Goal: Navigation & Orientation: Find specific page/section

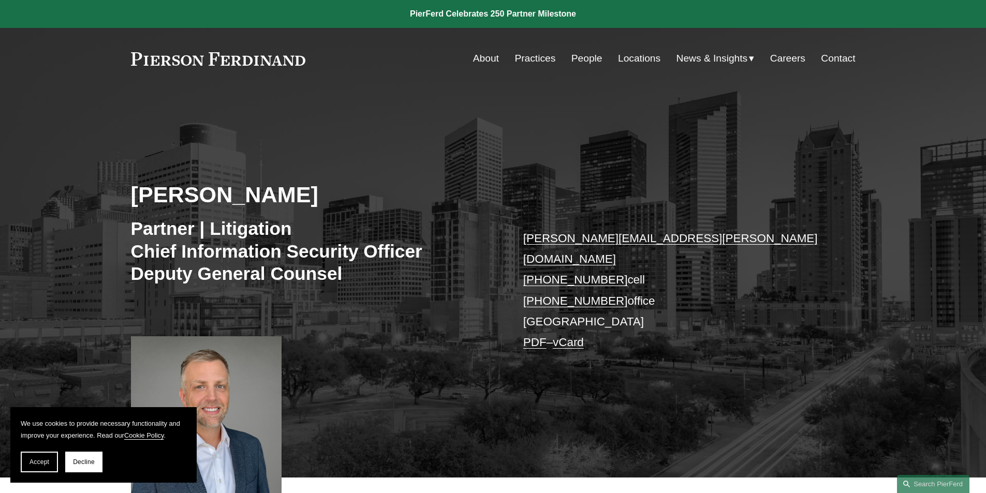
click at [33, 462] on span "Accept" at bounding box center [40, 462] width 20 height 7
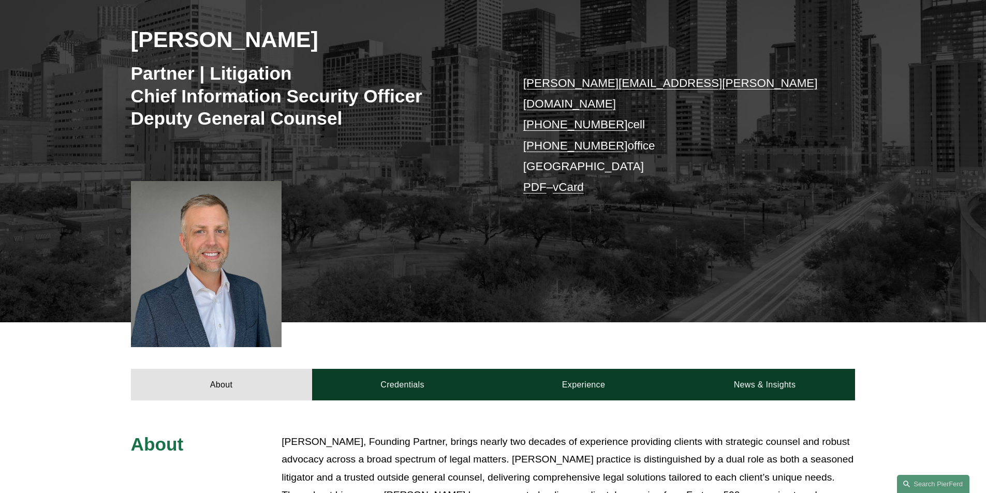
scroll to position [311, 0]
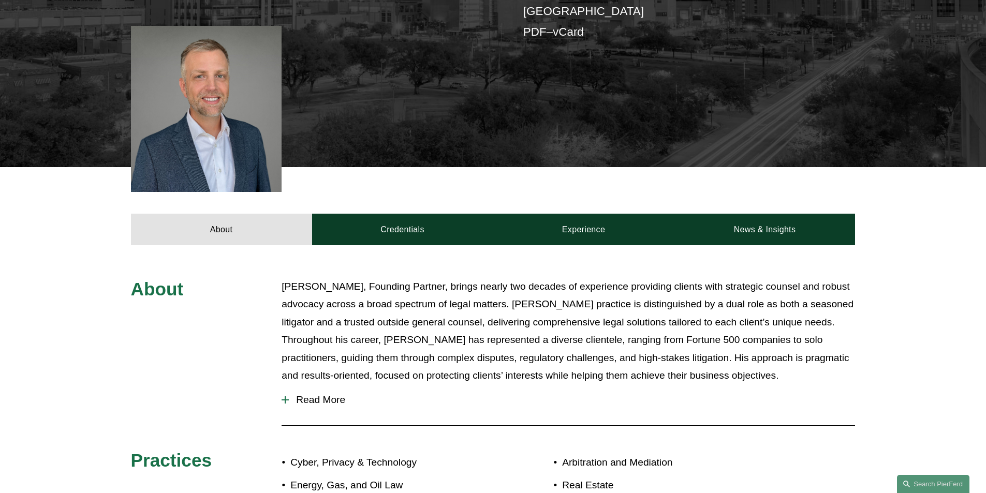
click at [307, 394] on button "Read More" at bounding box center [569, 400] width 574 height 27
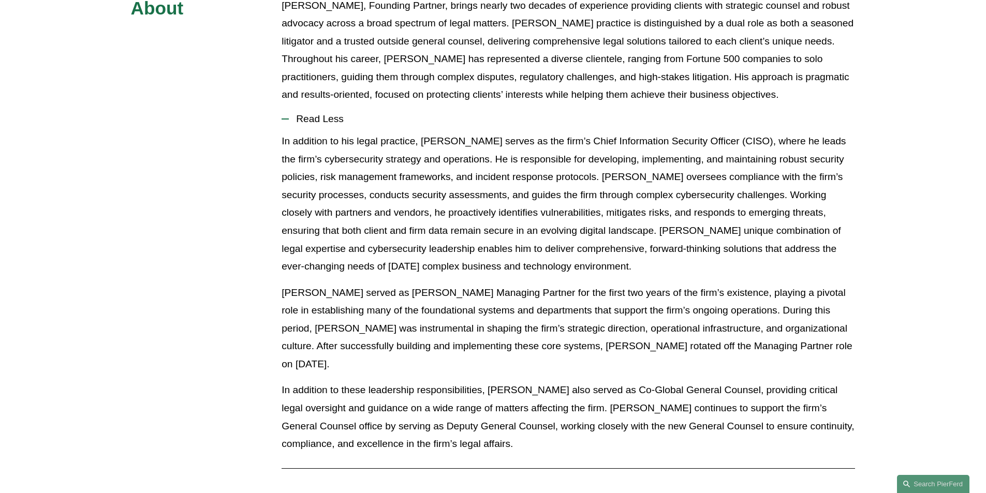
scroll to position [621, 0]
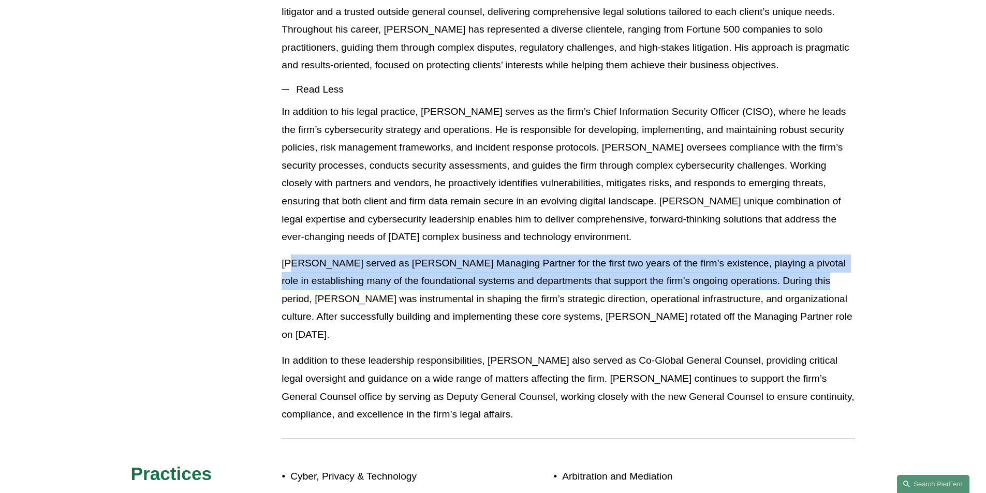
drag, startPoint x: 299, startPoint y: 250, endPoint x: 798, endPoint y: 274, distance: 499.6
click at [798, 274] on p "Landon Speights served as Pierson Ferdinand’s Managing Partner for the first tw…" at bounding box center [569, 300] width 574 height 90
click at [924, 244] on div "About Landon Speights, Founding Partner, brings nearly two decades of experienc…" at bounding box center [493, 277] width 986 height 620
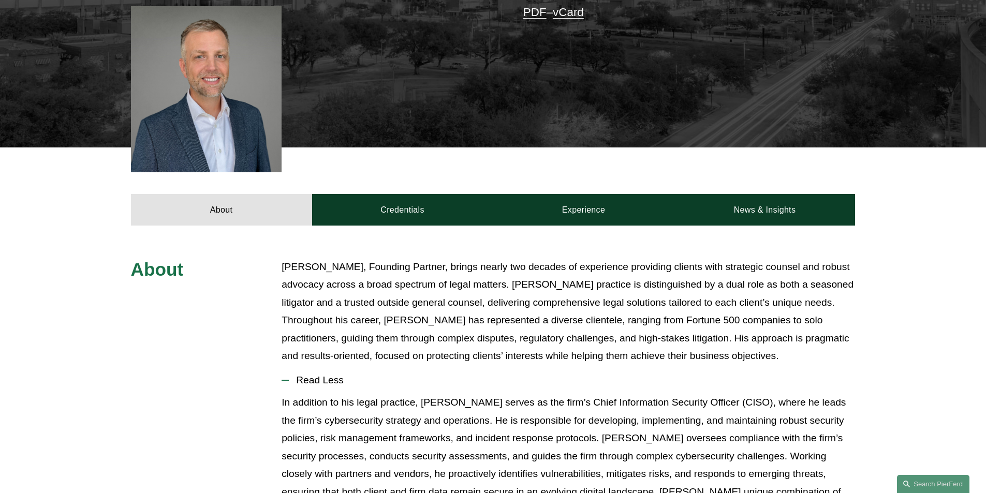
scroll to position [0, 0]
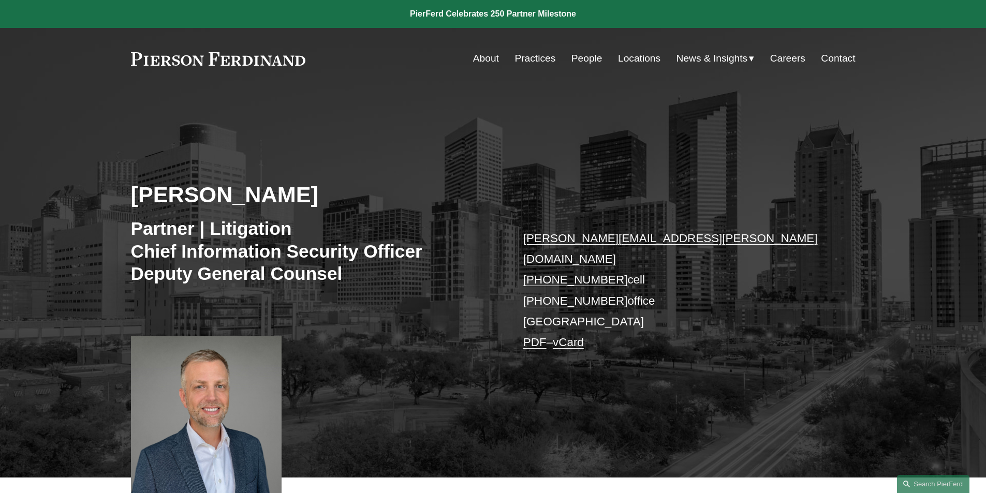
click at [486, 55] on link "About" at bounding box center [486, 59] width 26 height 20
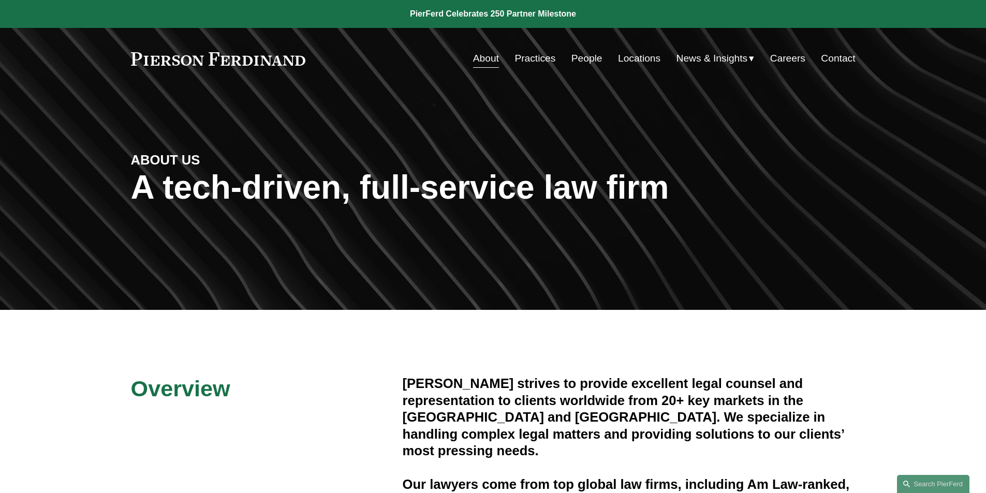
click at [790, 56] on link "Careers" at bounding box center [787, 59] width 35 height 20
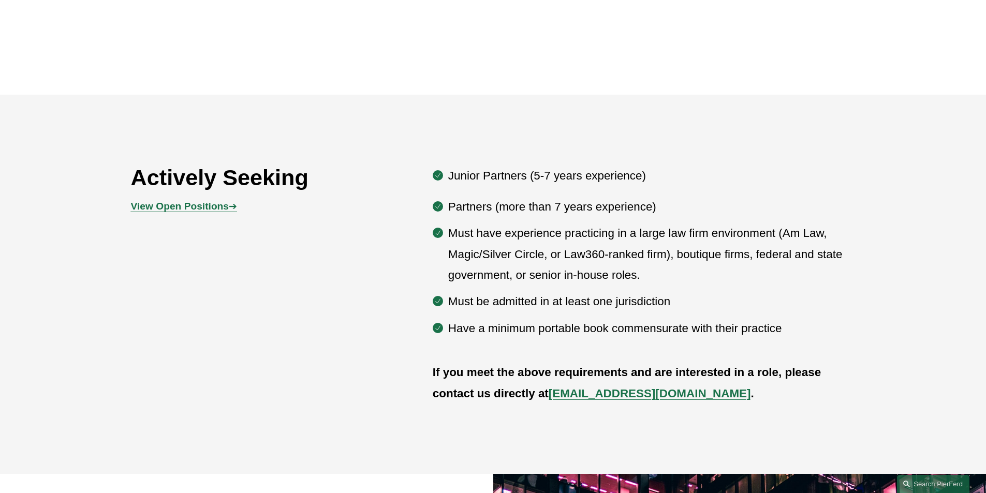
scroll to position [311, 0]
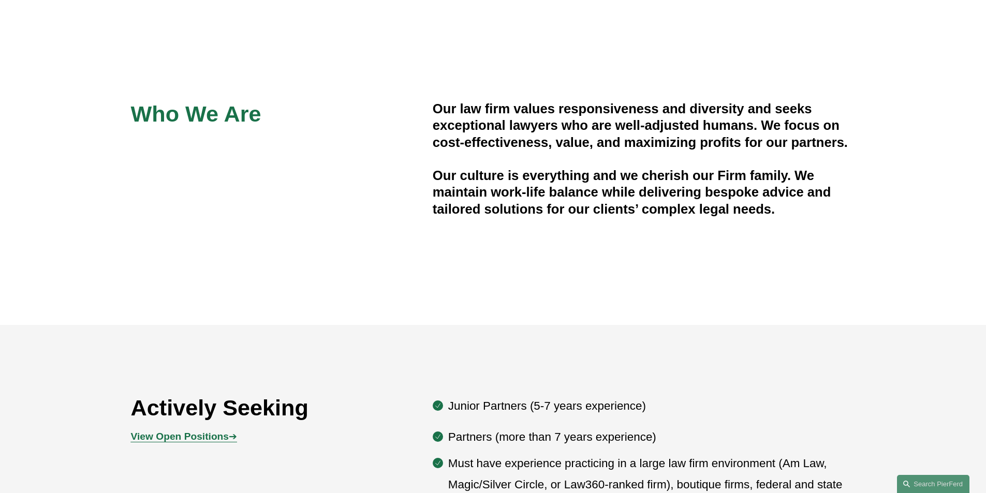
click at [225, 439] on strong "View Open Positions" at bounding box center [180, 436] width 98 height 11
